Goal: Information Seeking & Learning: Find specific page/section

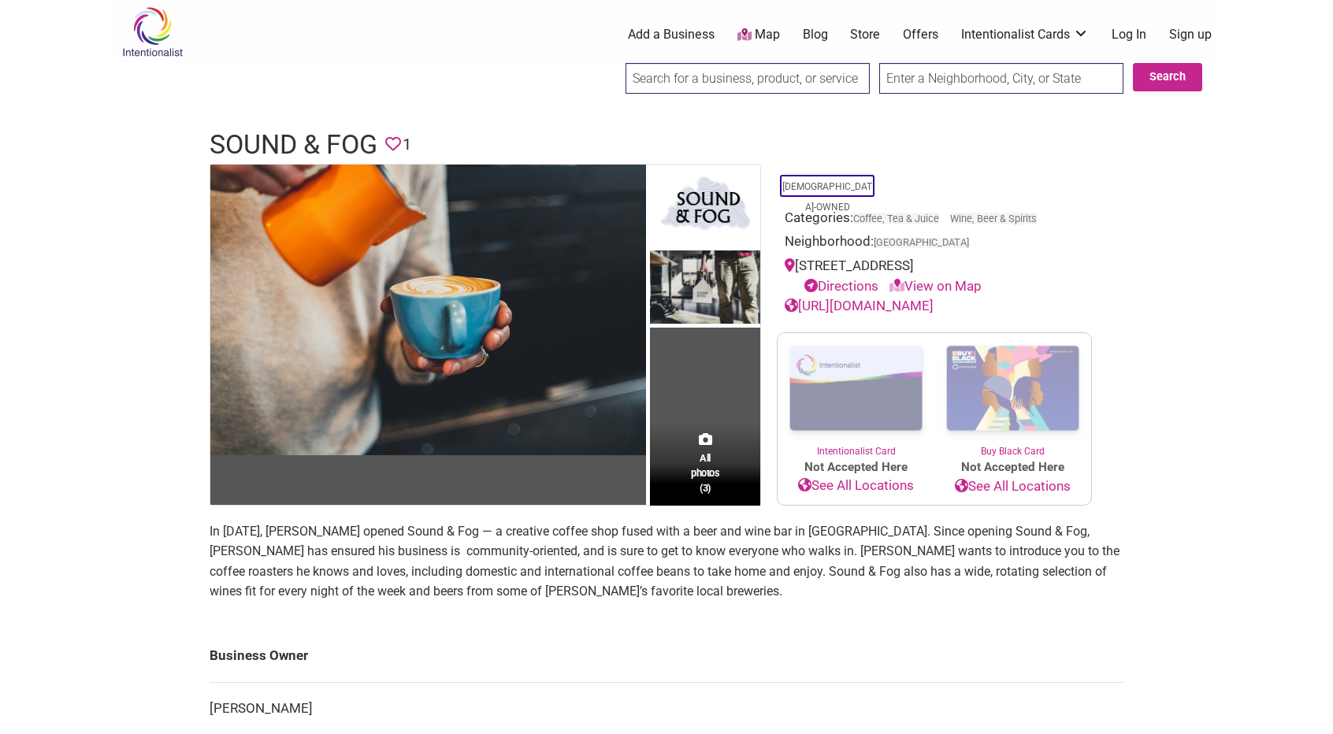
click at [756, 29] on link "Map" at bounding box center [758, 35] width 43 height 18
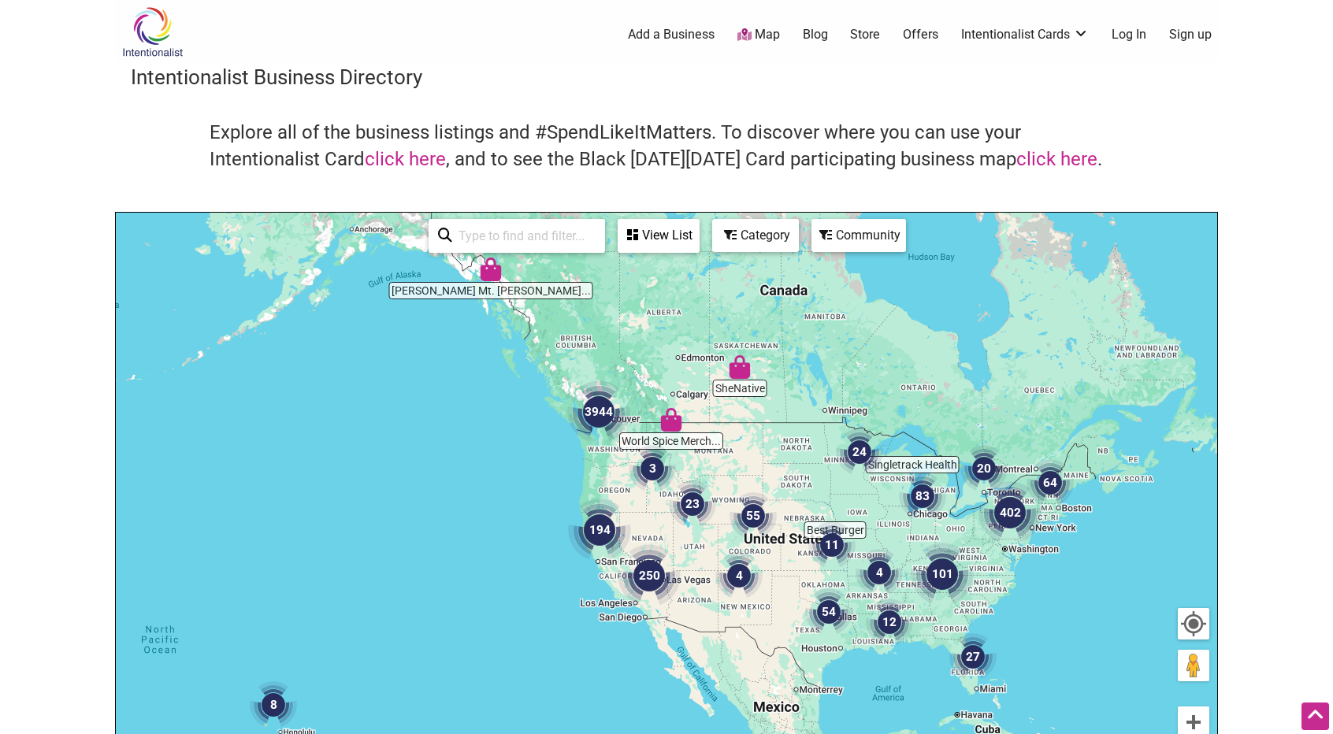
scroll to position [158, 0]
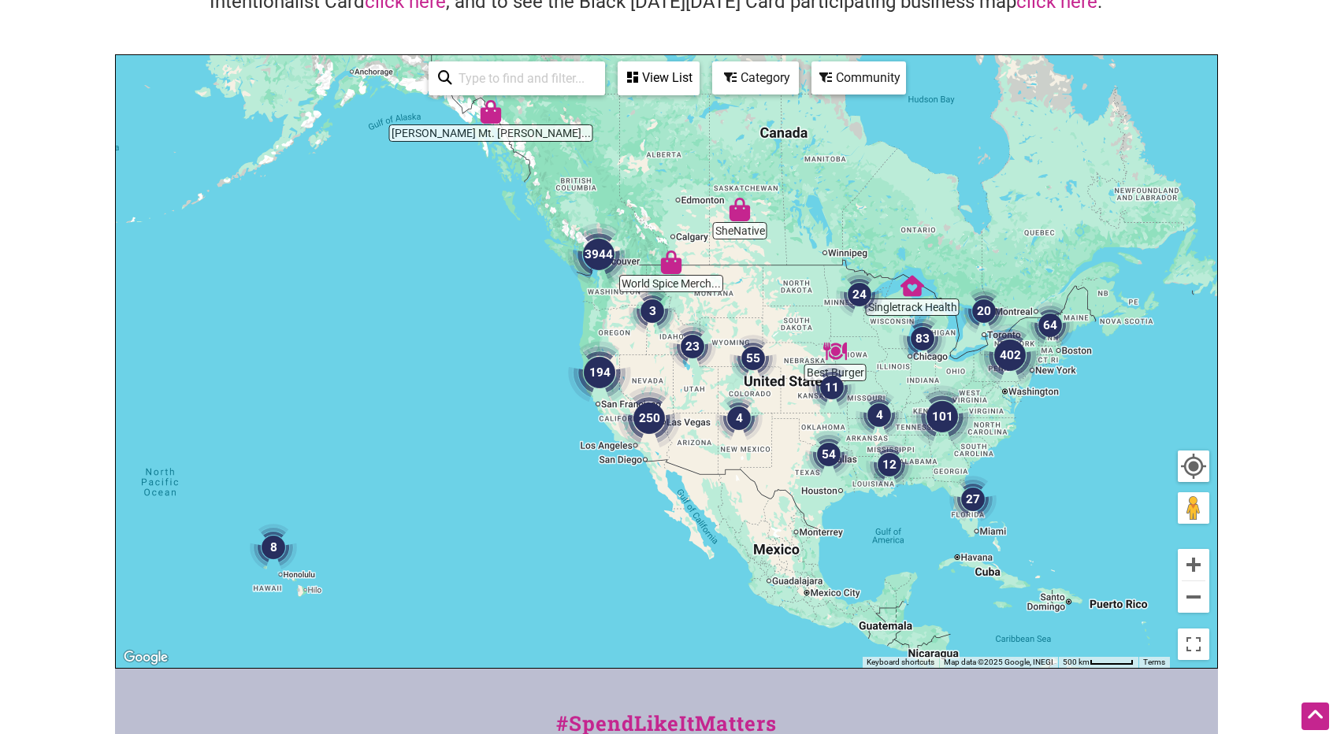
click at [606, 267] on img "3944" at bounding box center [598, 254] width 63 height 63
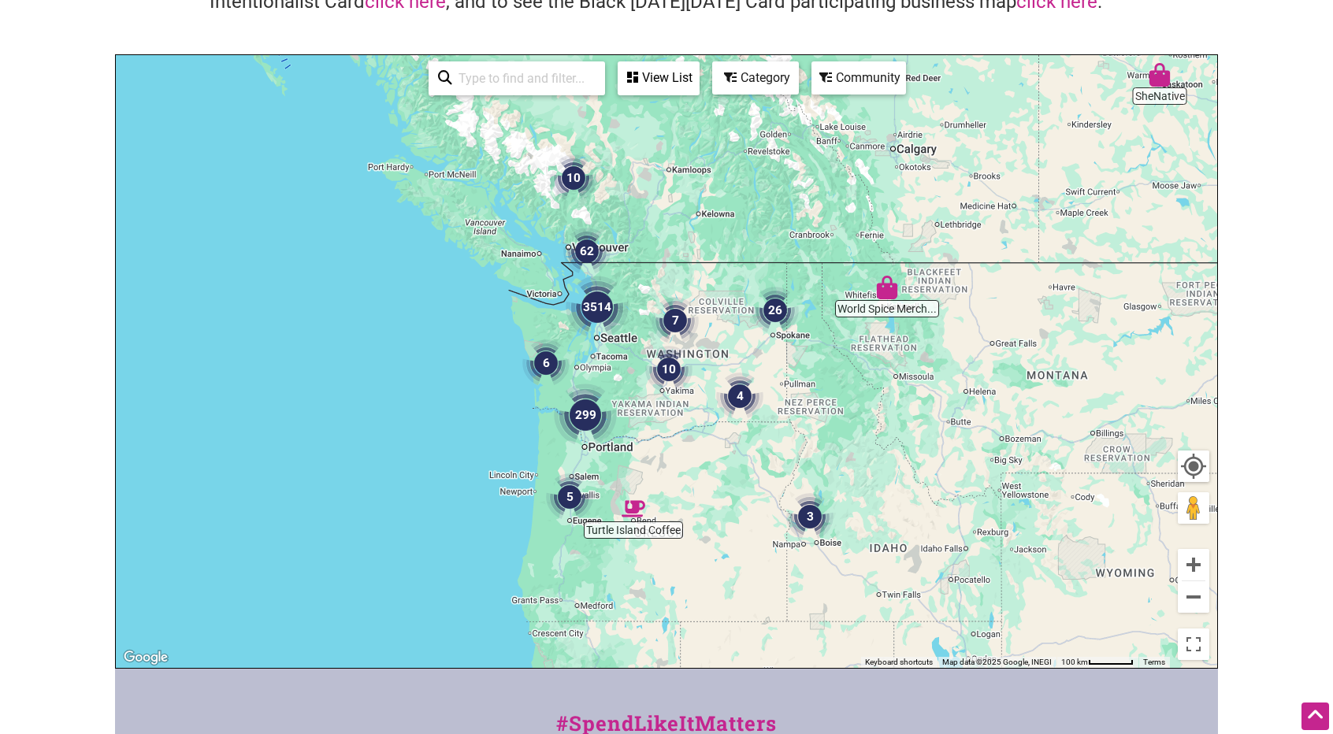
click at [604, 316] on img "3514" at bounding box center [596, 307] width 63 height 63
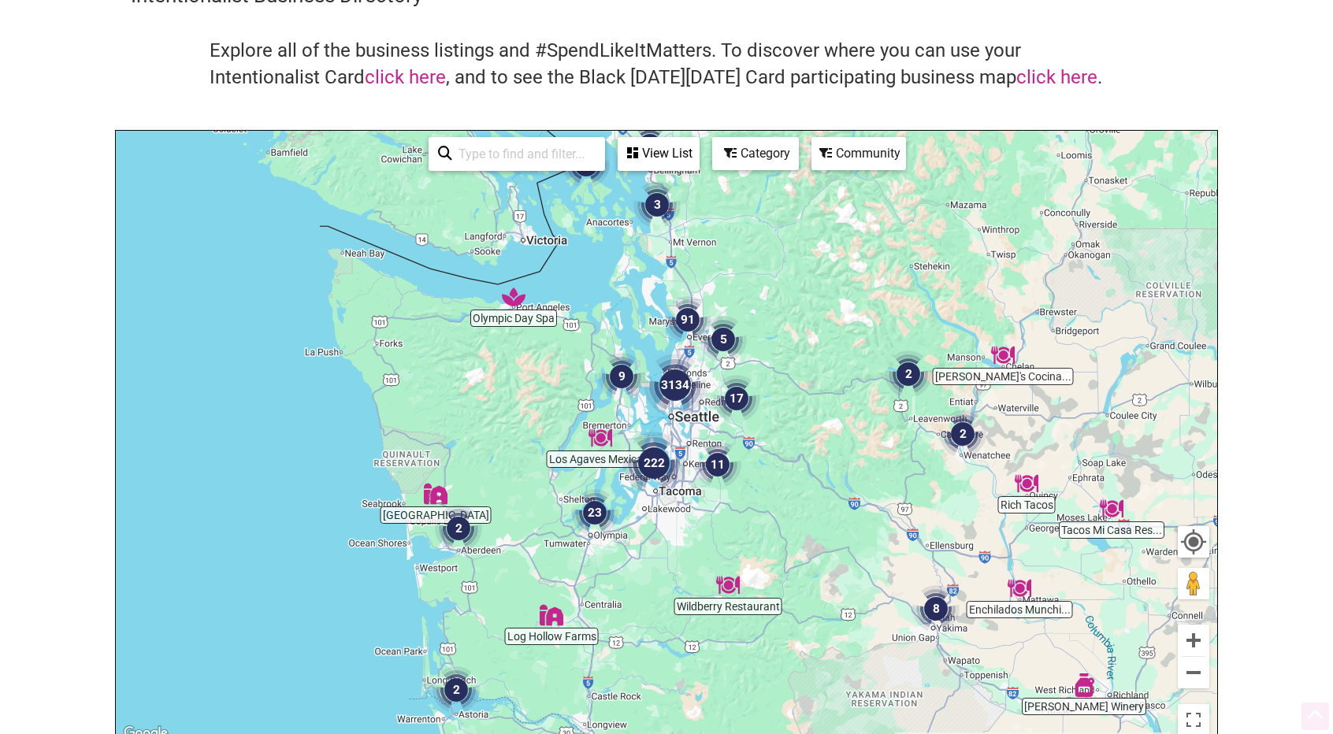
scroll to position [0, 0]
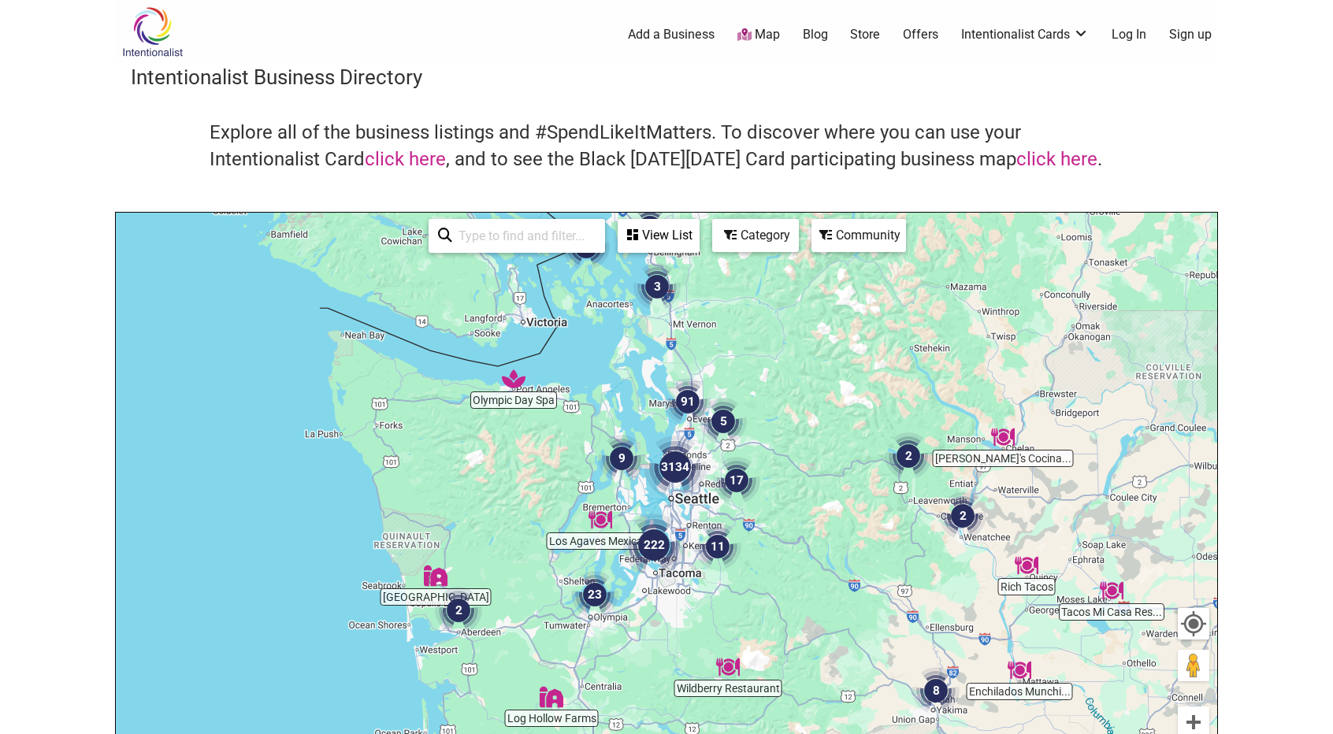
click at [554, 241] on input "search" at bounding box center [523, 236] width 143 height 31
type input "coffee"
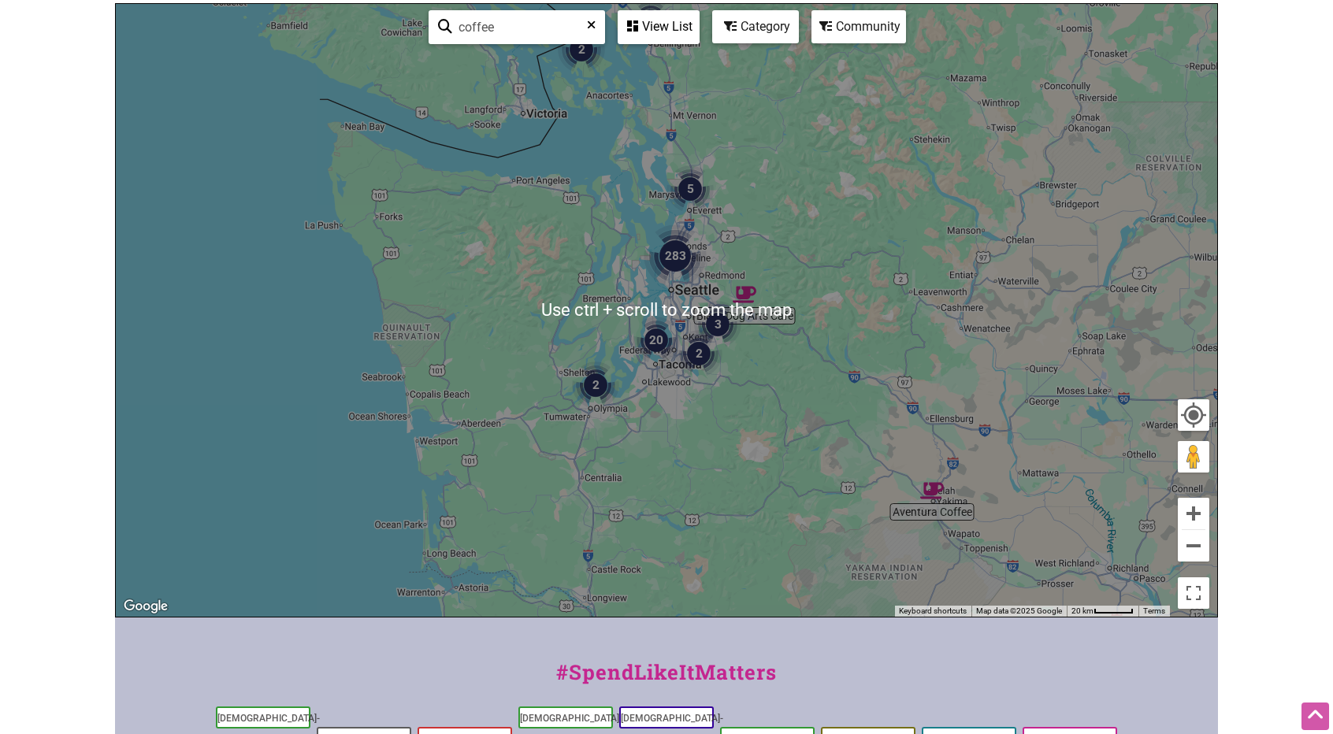
scroll to position [73, 0]
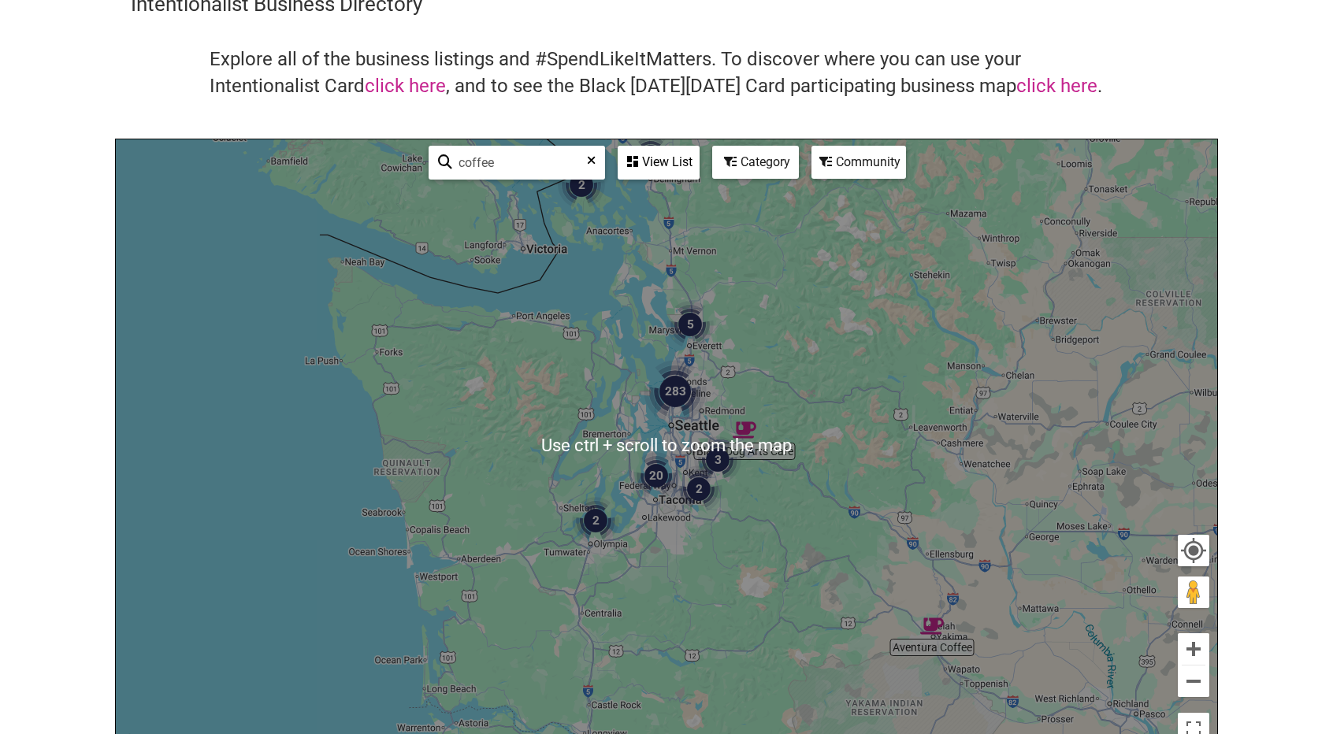
click at [646, 175] on div "View List" at bounding box center [658, 162] width 79 height 30
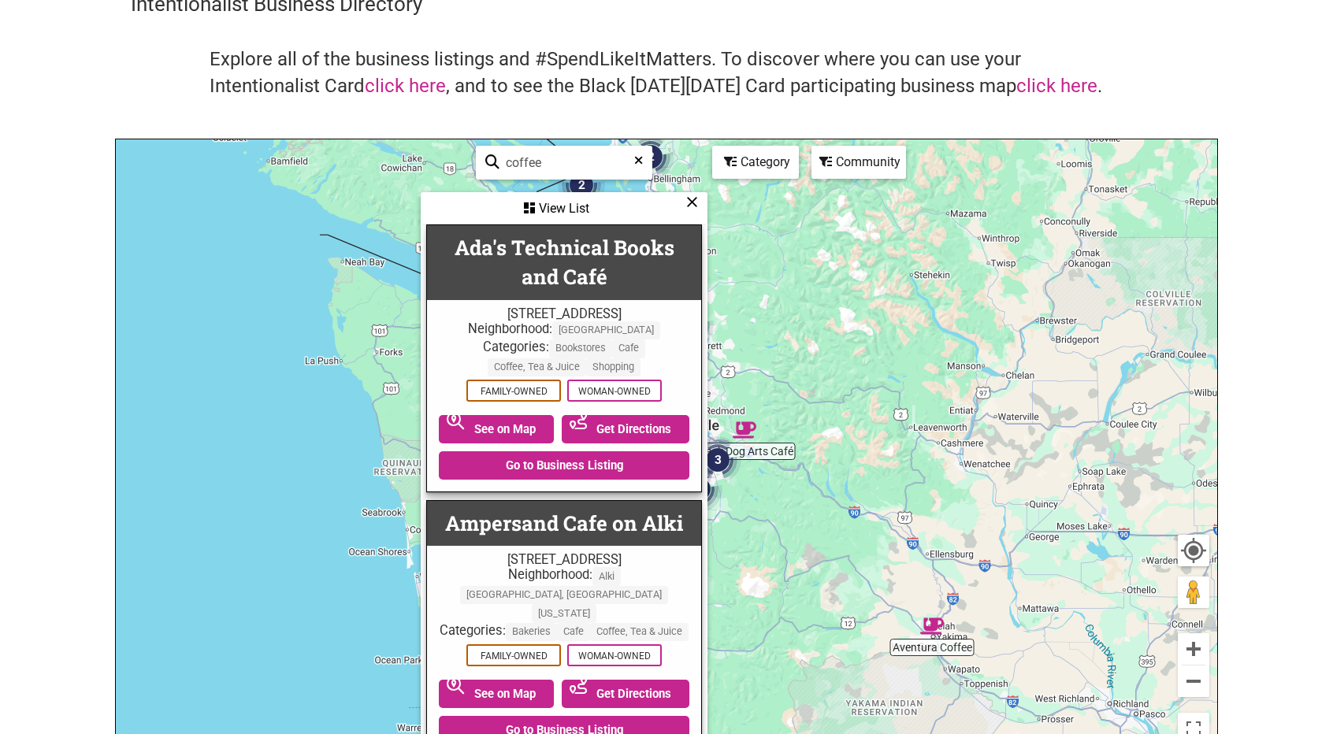
scroll to position [236, 0]
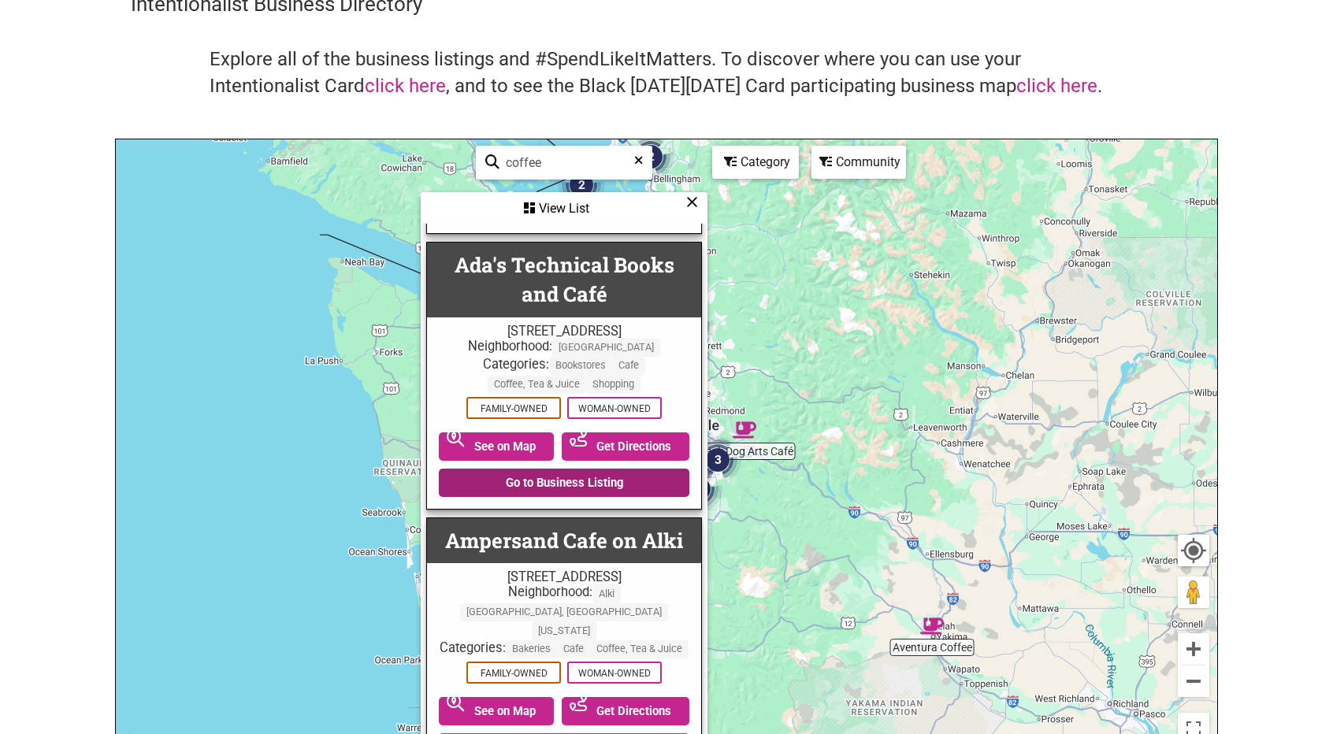
click at [534, 487] on link "Go to Business Listing" at bounding box center [564, 483] width 250 height 28
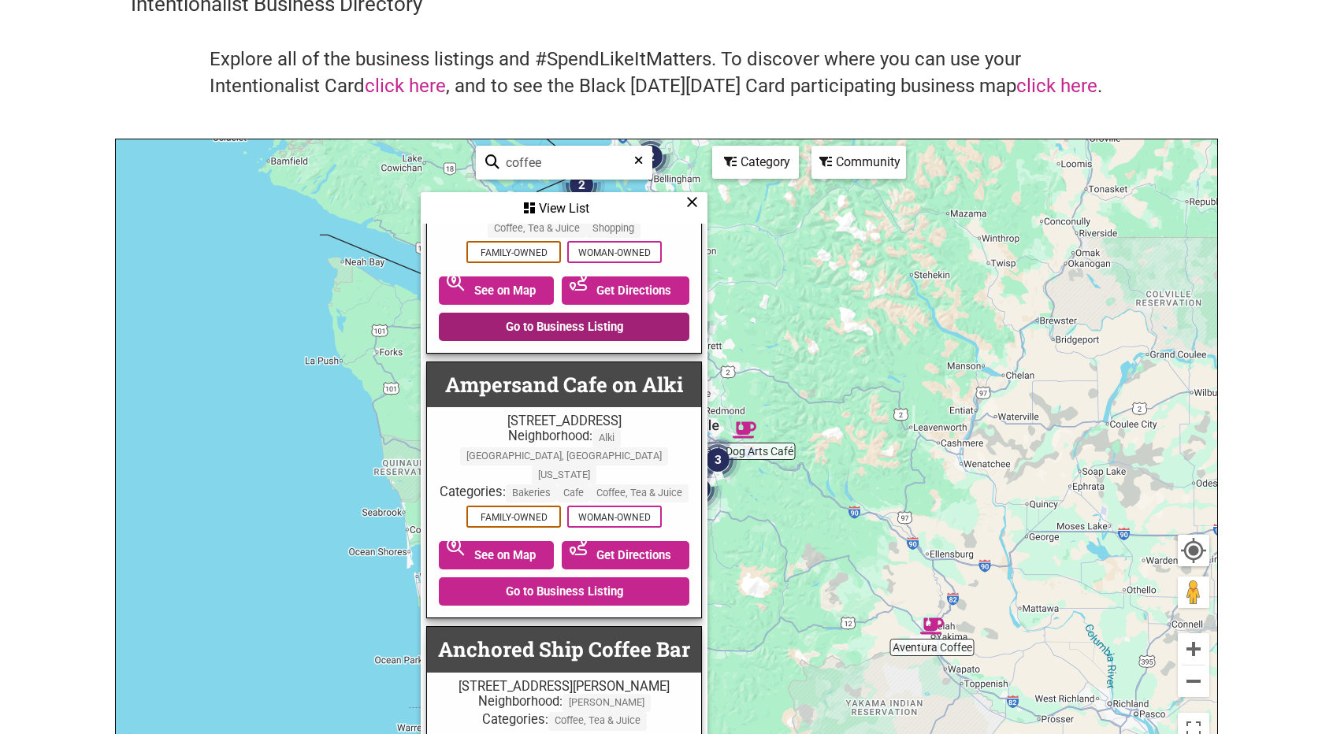
scroll to position [394, 0]
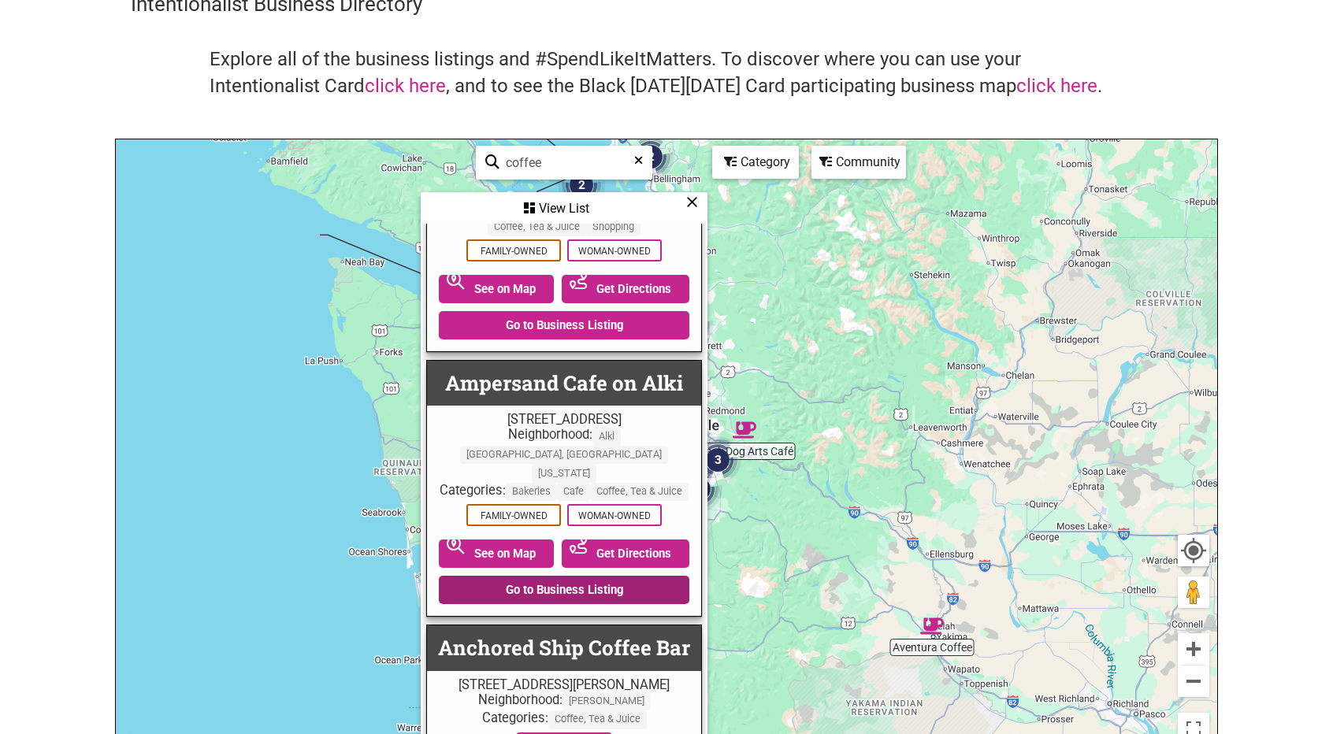
click at [540, 576] on link "Go to Business Listing" at bounding box center [564, 590] width 250 height 28
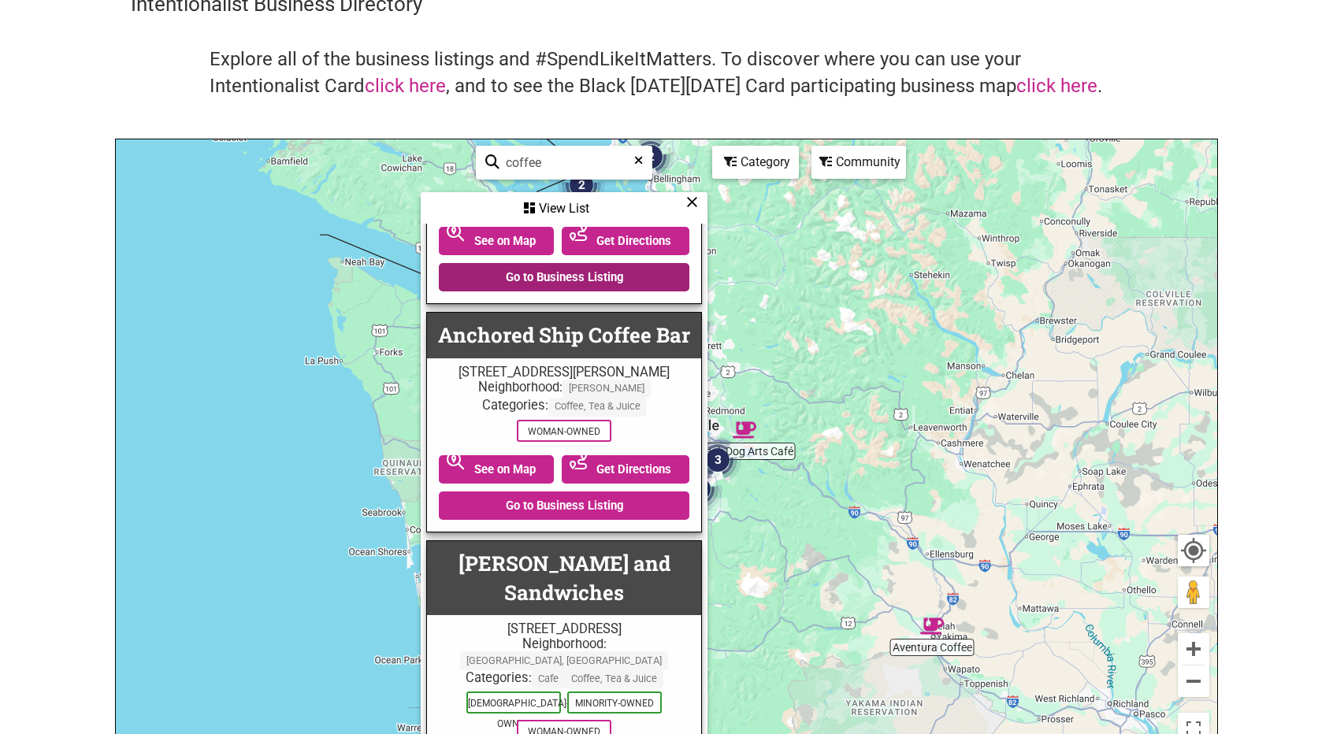
scroll to position [709, 0]
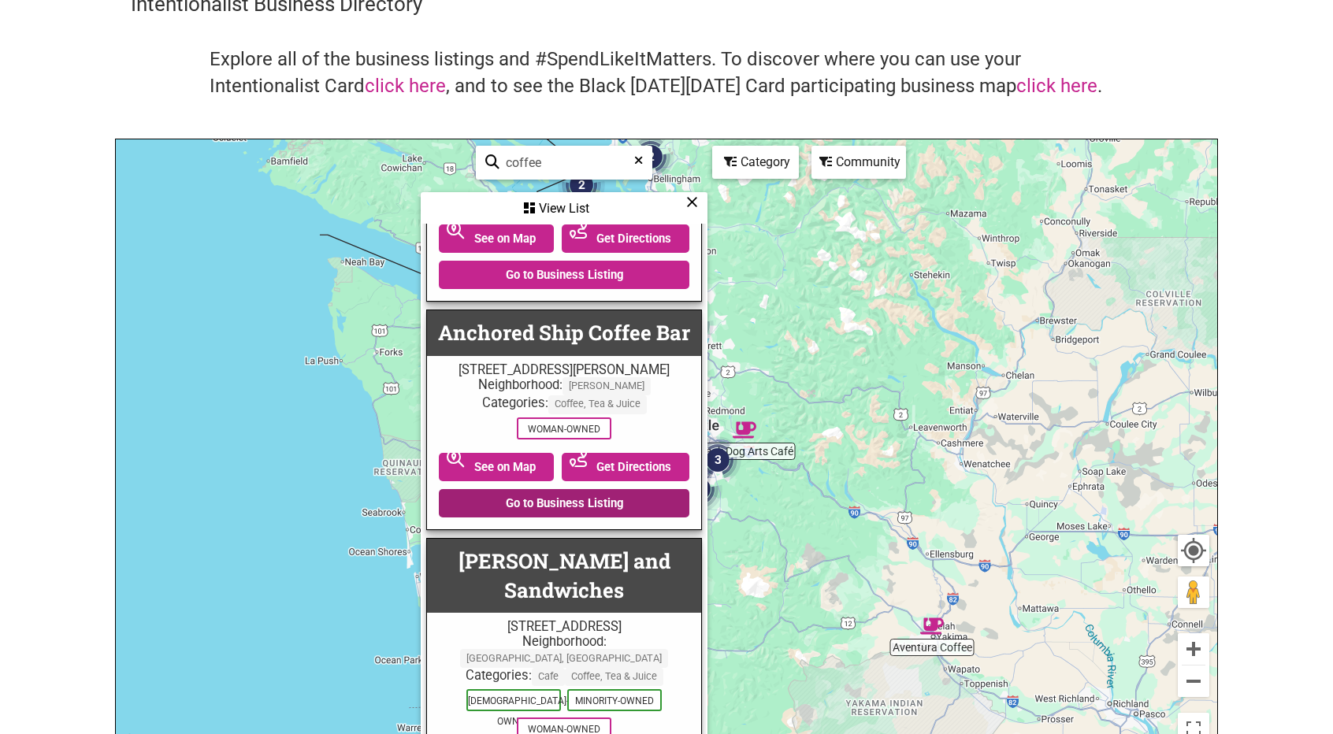
click at [549, 489] on link "Go to Business Listing" at bounding box center [564, 503] width 250 height 28
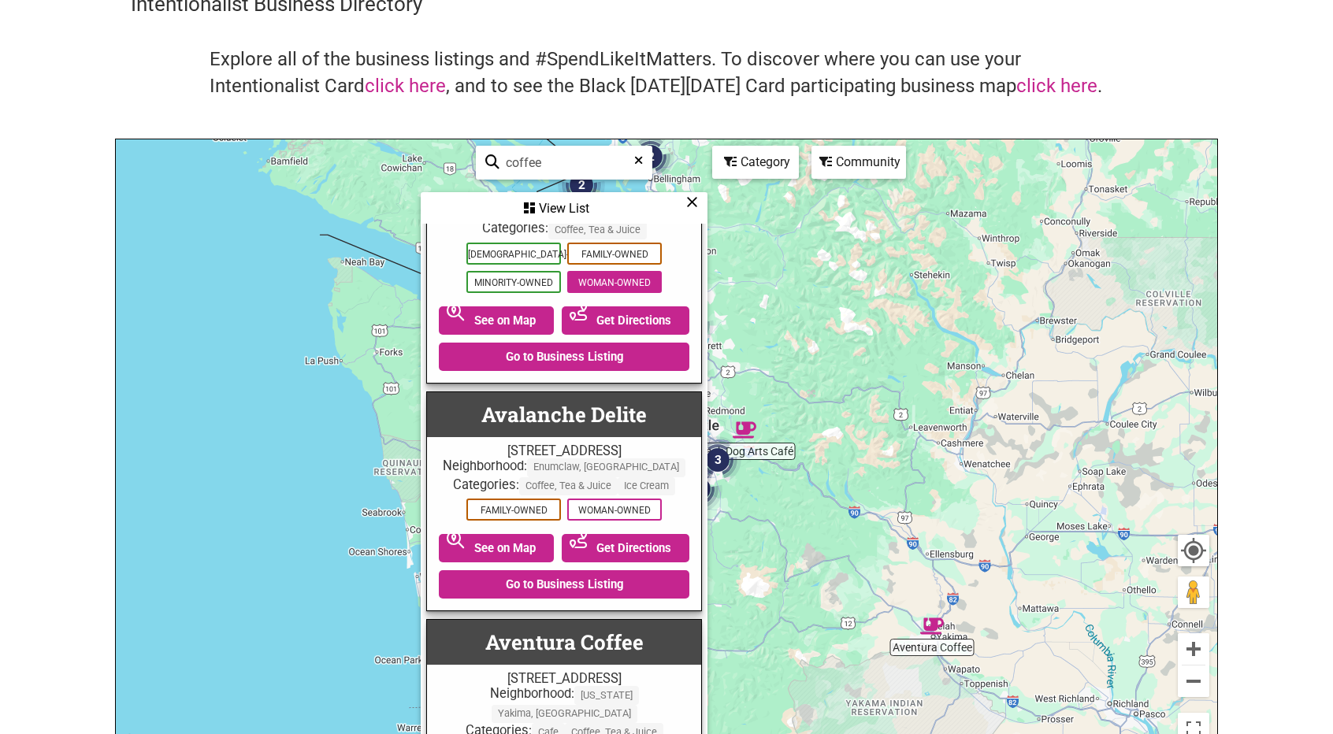
scroll to position [2442, 0]
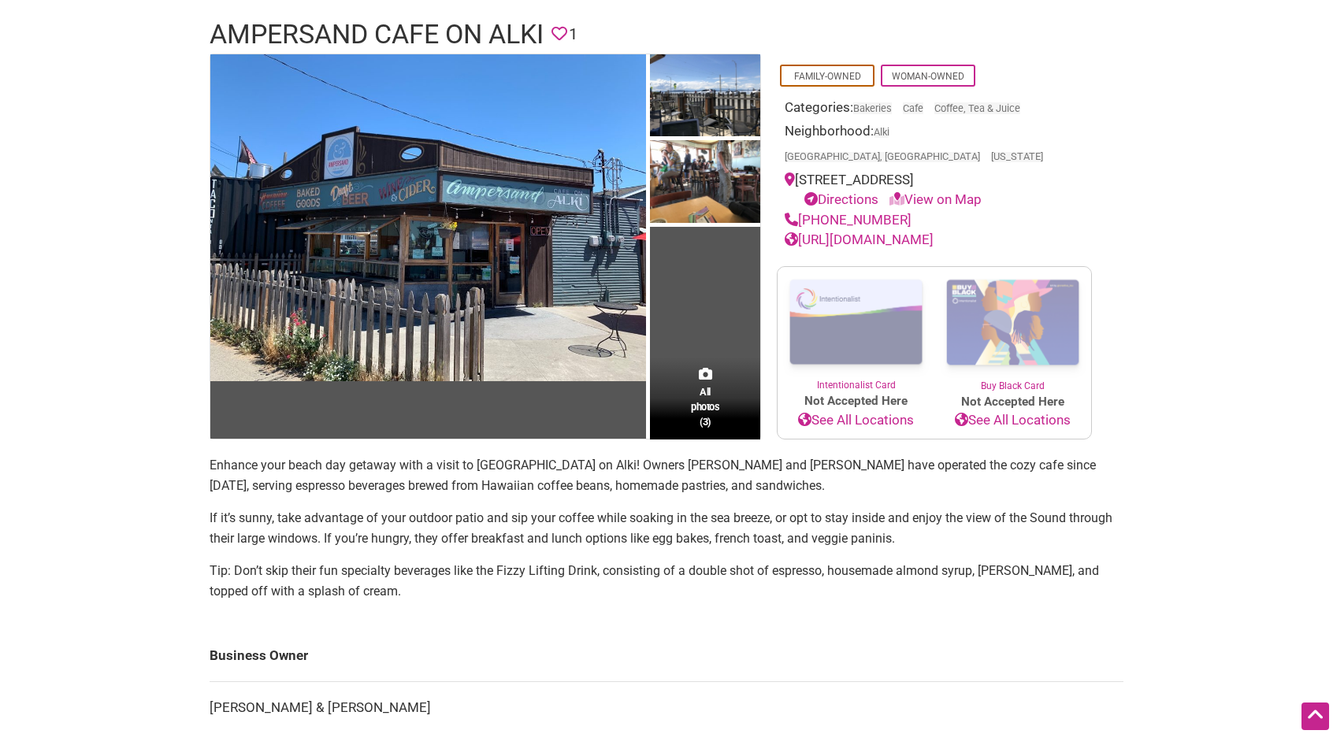
scroll to position [79, 0]
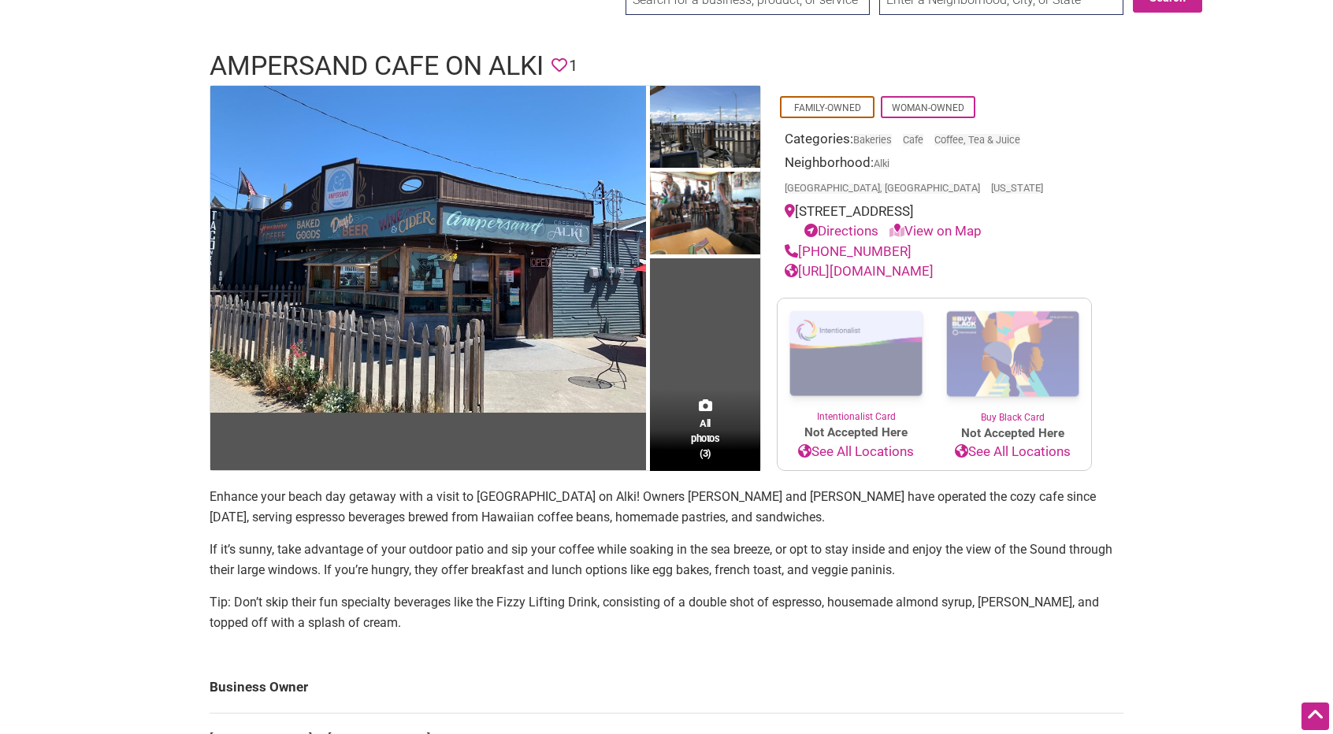
click at [844, 263] on link "https://ampersandalki.com/" at bounding box center [858, 271] width 149 height 16
